Goal: Task Accomplishment & Management: Manage account settings

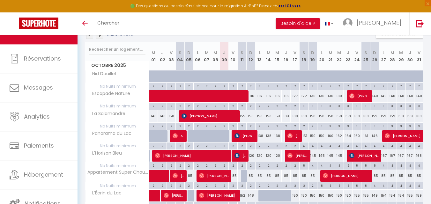
scroll to position [64, 0]
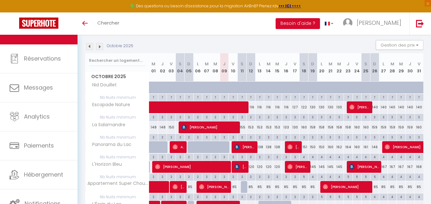
click at [214, 44] on div "Octobre 2025 Gestion des prix Nb Nuits minimum Règles Disponibilité" at bounding box center [254, 46] width 338 height 13
click at [220, 41] on div "Octobre 2025 Gestion des prix Nb Nuits minimum Règles Disponibilité" at bounding box center [254, 46] width 338 height 13
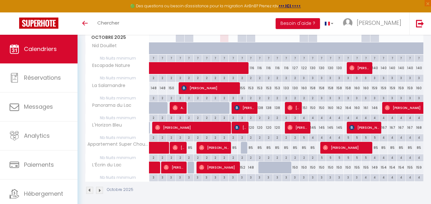
scroll to position [134, 0]
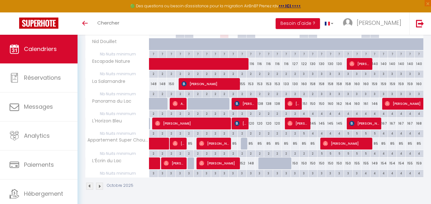
click at [220, 168] on tbody "Nid Douillet 107 107 107 107 107 107 107 107 107 107 107" at bounding box center [255, 107] width 338 height 139
click at [206, 198] on div "Urgent : Migration Airbnb nécessaire pour votre compte, merci de suivre ces éta…" at bounding box center [255, 52] width 354 height 304
click at [89, 185] on img at bounding box center [89, 186] width 7 height 7
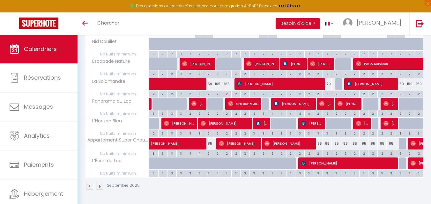
click at [99, 185] on img at bounding box center [99, 186] width 7 height 7
